Goal: Task Accomplishment & Management: Manage account settings

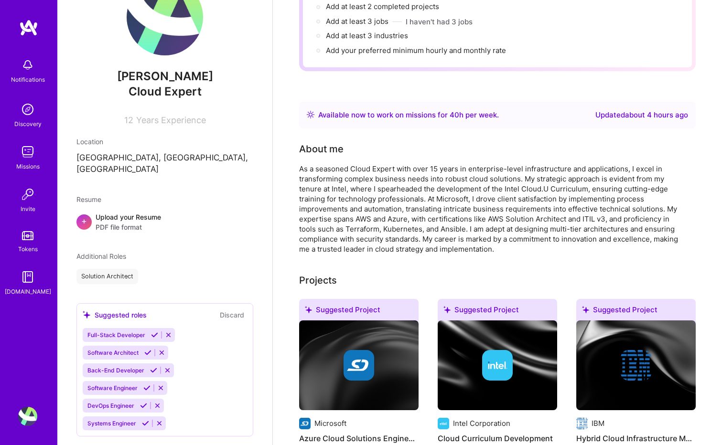
scroll to position [96, 0]
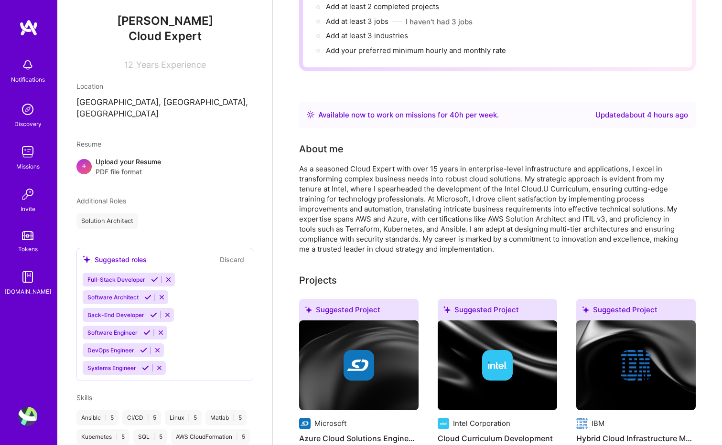
click at [169, 276] on icon at bounding box center [168, 279] width 7 height 7
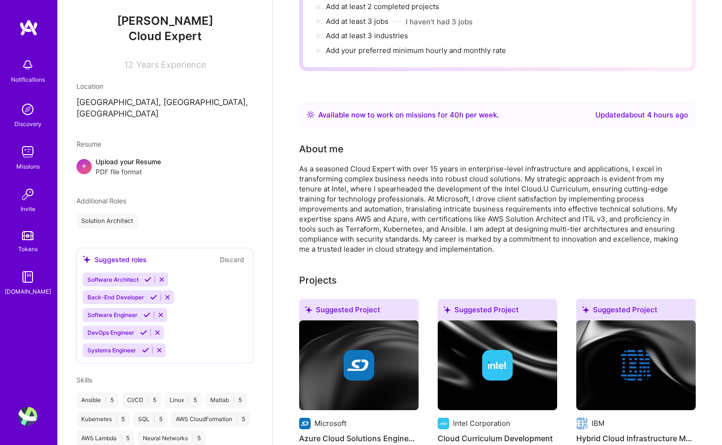
click at [161, 276] on icon at bounding box center [161, 279] width 7 height 7
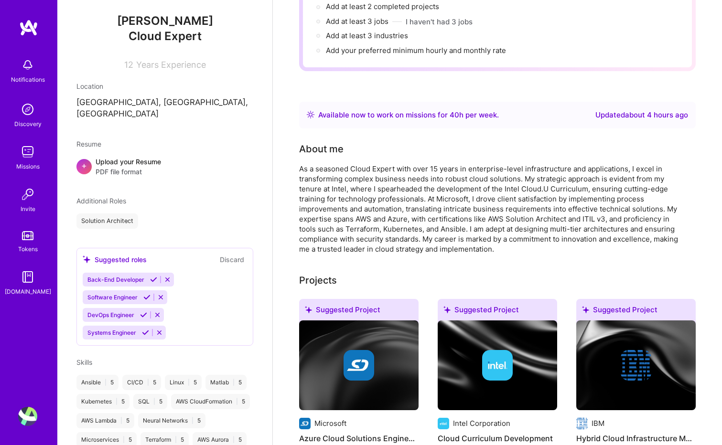
click at [166, 276] on icon at bounding box center [167, 279] width 7 height 7
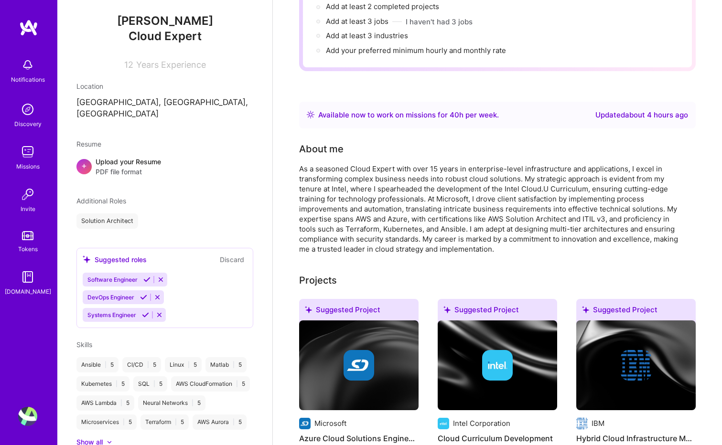
click at [161, 276] on icon at bounding box center [160, 279] width 7 height 7
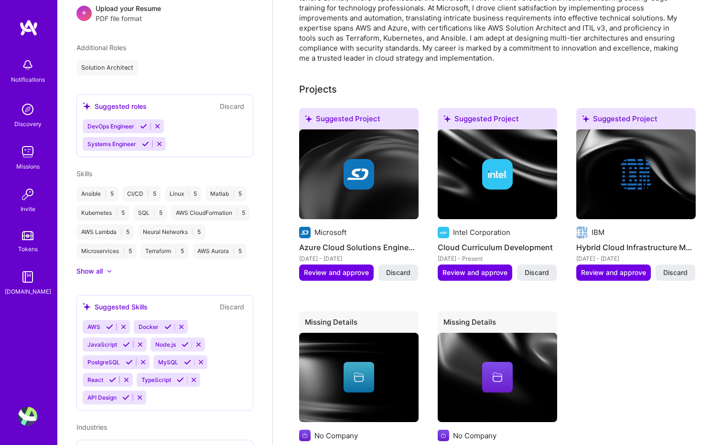
scroll to position [106, 0]
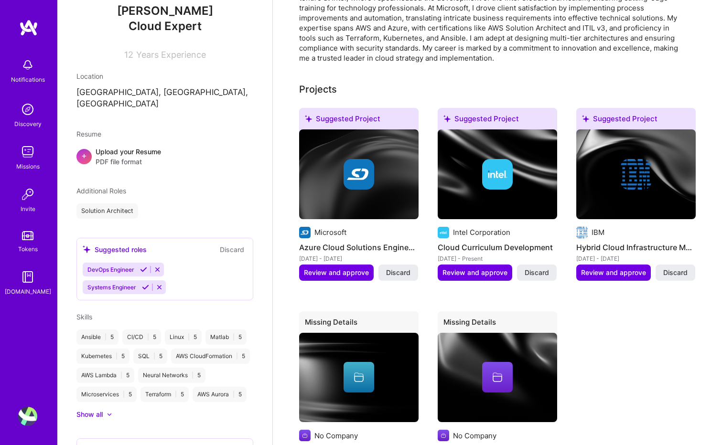
click at [158, 266] on icon at bounding box center [157, 269] width 7 height 7
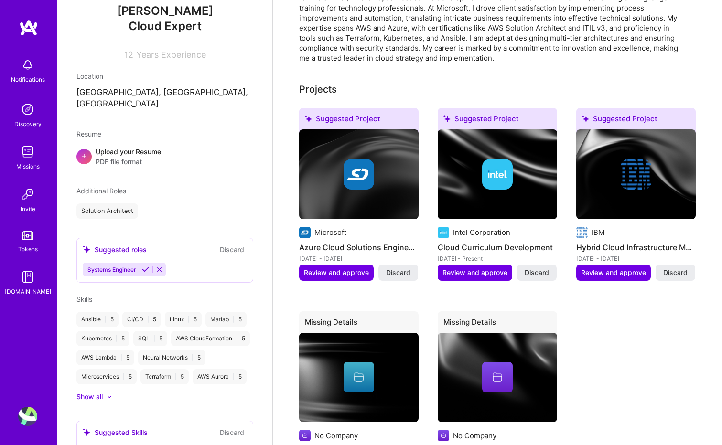
click at [119, 187] on span "Additional Roles" at bounding box center [101, 191] width 50 height 8
click at [82, 187] on span "Additional Roles" at bounding box center [101, 191] width 50 height 8
click at [77, 187] on span "Additional Roles" at bounding box center [101, 191] width 50 height 8
click at [99, 187] on span "Additional Roles" at bounding box center [101, 191] width 50 height 8
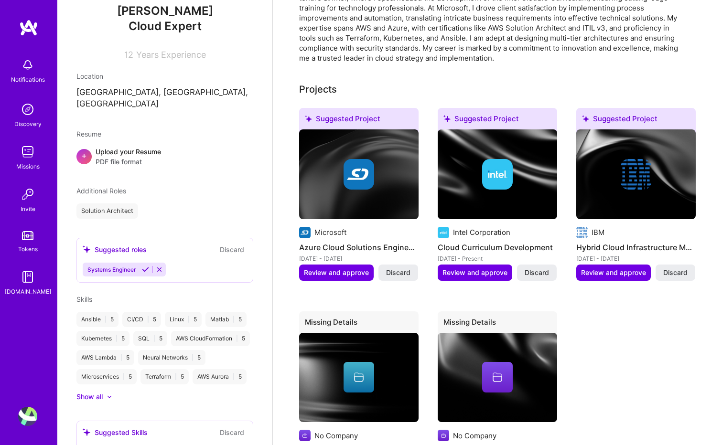
click at [100, 187] on span "Additional Roles" at bounding box center [101, 191] width 50 height 8
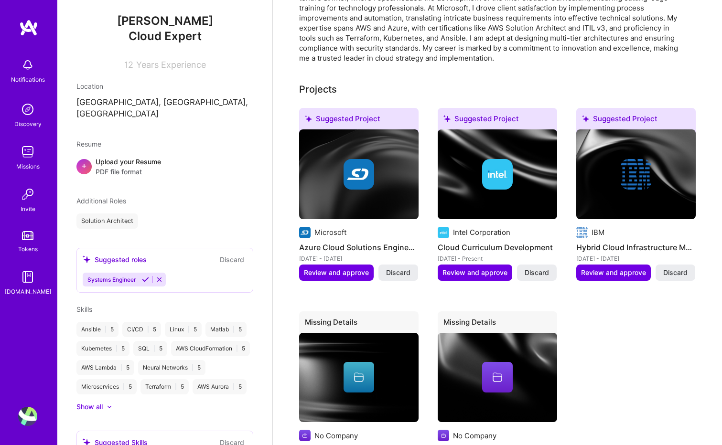
scroll to position [143, 0]
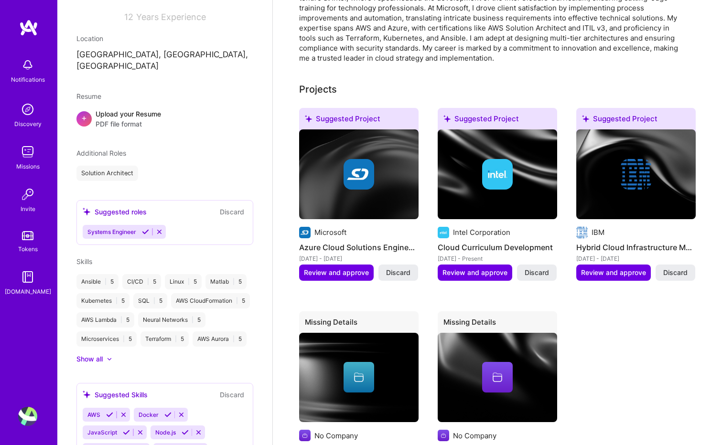
click at [119, 166] on div "Solution Architect" at bounding box center [107, 173] width 62 height 15
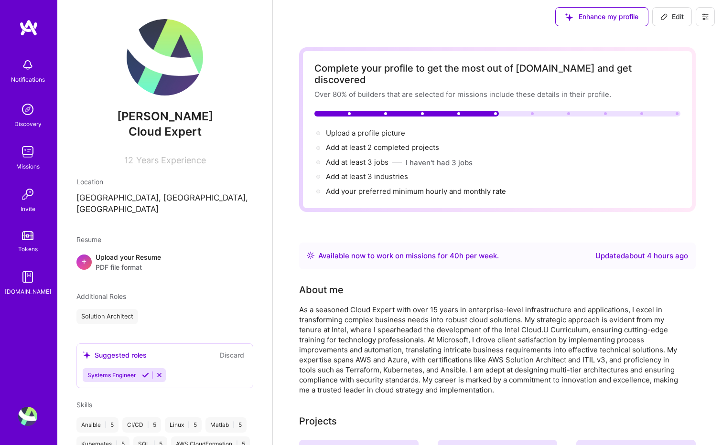
scroll to position [0, 0]
